Goal: Check status: Check status

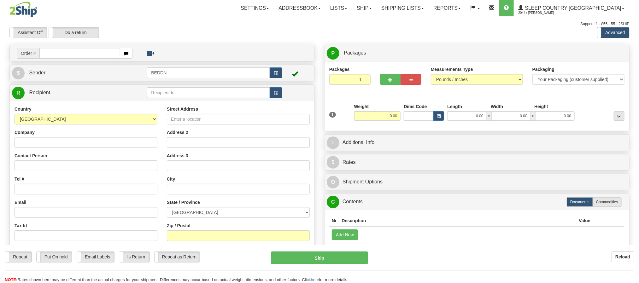
click at [376, 7] on link "Ship" at bounding box center [364, 8] width 24 height 16
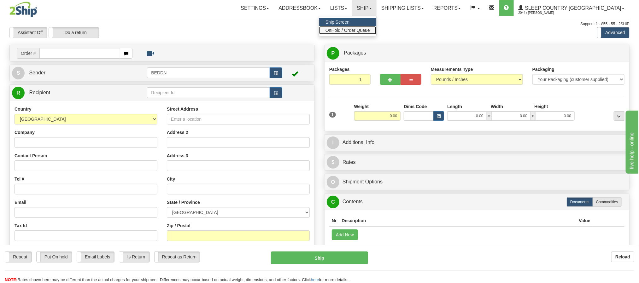
click at [370, 28] on span "OnHold / Order Queue" at bounding box center [347, 30] width 44 height 5
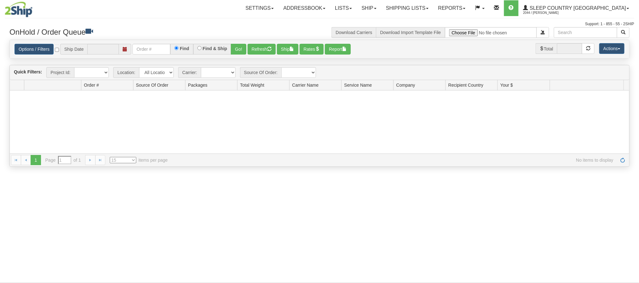
type input "[DATE]"
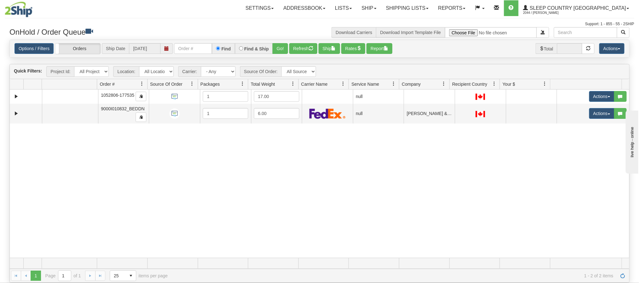
click at [553, 183] on div "31452490 BEDDN 90665339 0 1052806-177535 1 17.00 null integrate2oracle Sleep Co…" at bounding box center [319, 174] width 619 height 168
click at [42, 157] on div "31452490 BEDDN 90665339 0 1052806-177535 1 17.00 null integrate2oracle Sleep Co…" at bounding box center [319, 174] width 619 height 168
